Goal: Transaction & Acquisition: Purchase product/service

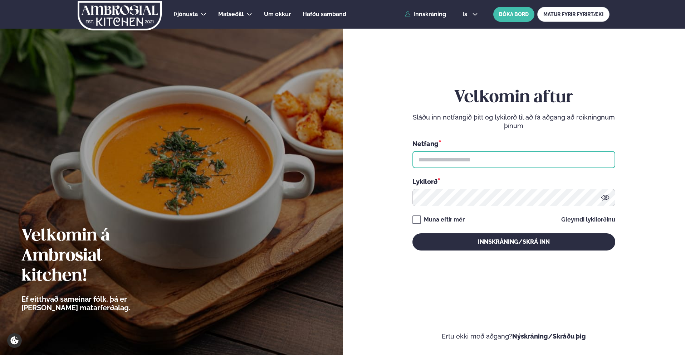
click at [450, 159] on input "text" at bounding box center [514, 159] width 203 height 17
type input "**********"
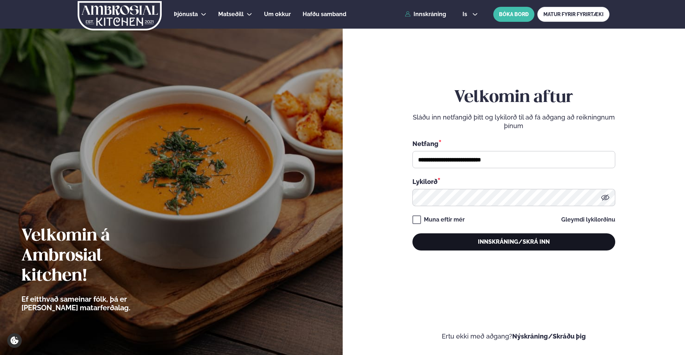
click at [494, 243] on button "Innskráning/Skrá inn" at bounding box center [514, 241] width 203 height 17
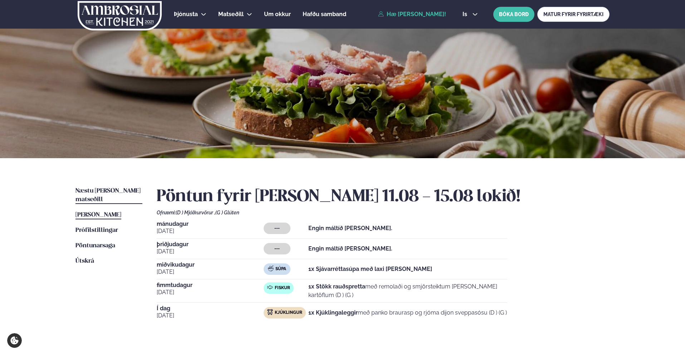
click at [111, 189] on span "Næstu [PERSON_NAME] matseðill" at bounding box center [108, 195] width 65 height 15
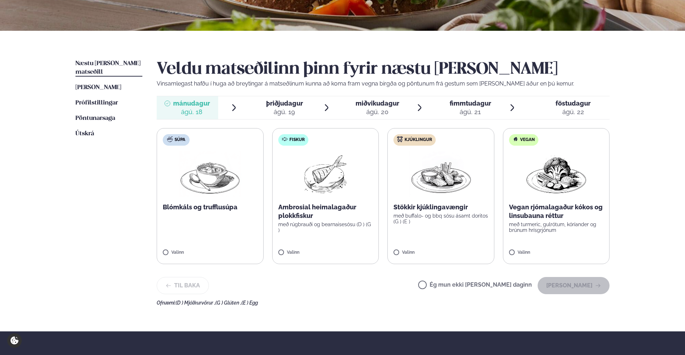
scroll to position [128, 0]
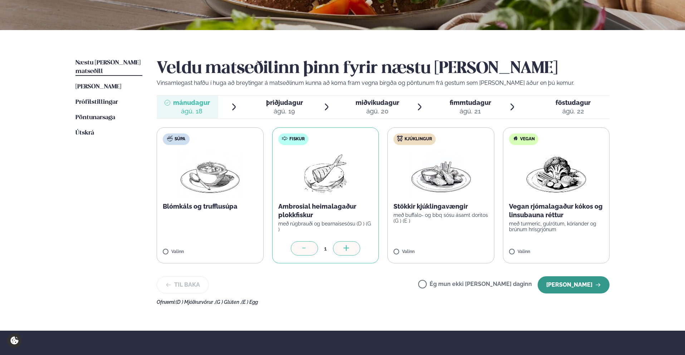
click at [568, 281] on button "[PERSON_NAME]" at bounding box center [574, 284] width 72 height 17
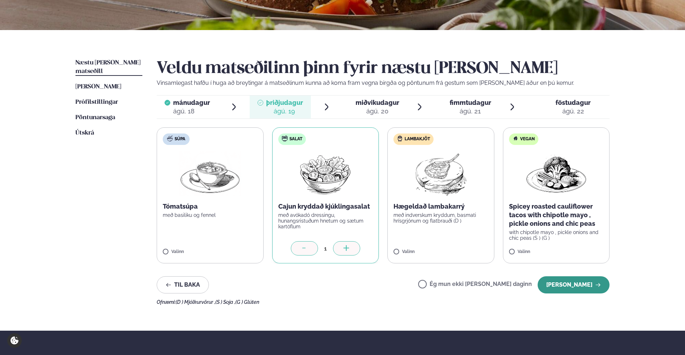
click at [596, 282] on icon "button" at bounding box center [599, 285] width 6 height 6
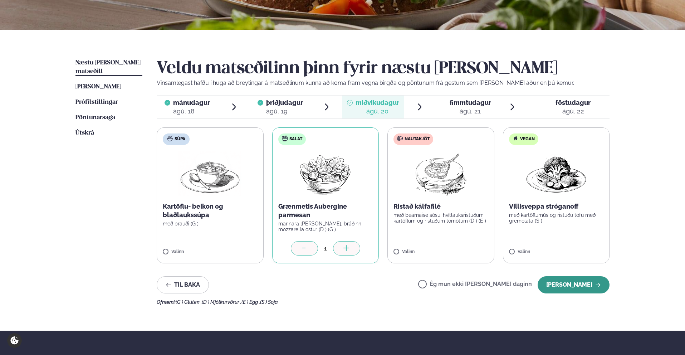
click at [576, 284] on button "[PERSON_NAME]" at bounding box center [574, 284] width 72 height 17
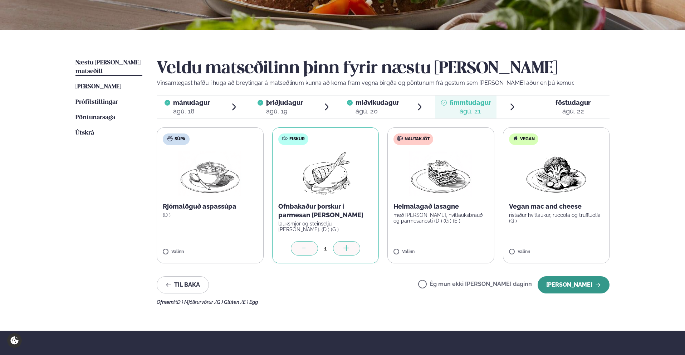
click at [592, 286] on button "[PERSON_NAME]" at bounding box center [574, 284] width 72 height 17
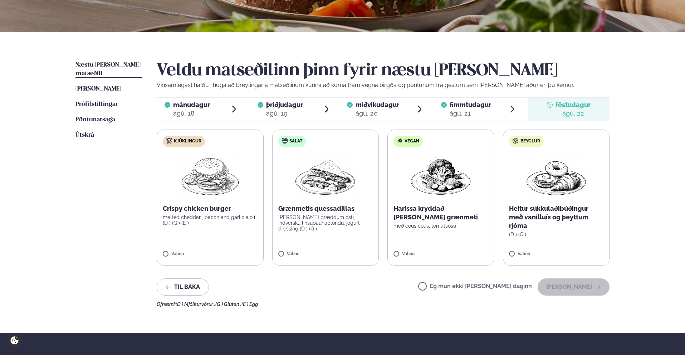
scroll to position [126, 0]
click at [576, 287] on button "[PERSON_NAME]" at bounding box center [574, 287] width 72 height 17
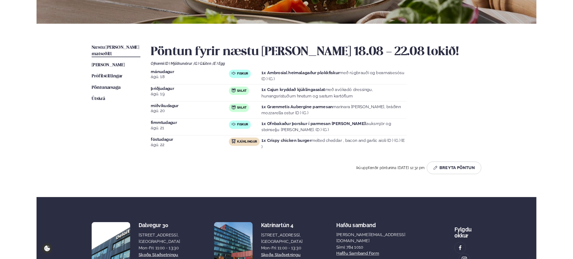
scroll to position [129, 0]
